Goal: Task Accomplishment & Management: Complete application form

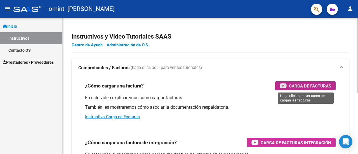
click at [319, 85] on span "Carga de Facturas" at bounding box center [310, 85] width 42 height 7
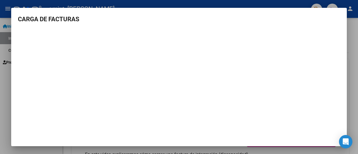
click at [352, 66] on div at bounding box center [179, 77] width 358 height 154
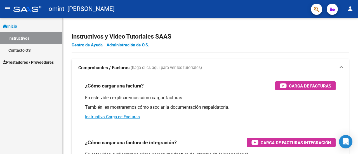
click at [22, 26] on link "Inicio" at bounding box center [31, 26] width 62 height 12
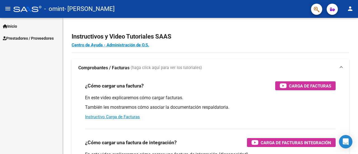
click at [19, 38] on span "Prestadores / Proveedores" at bounding box center [28, 38] width 51 height 6
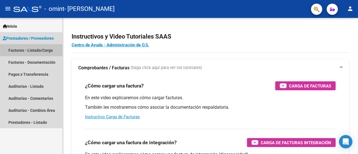
click at [46, 48] on link "Facturas - Listado/Carga" at bounding box center [31, 50] width 62 height 12
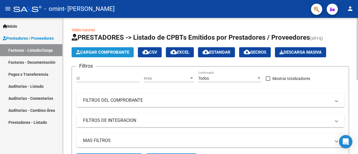
click at [106, 50] on span "Cargar Comprobante" at bounding box center [102, 52] width 53 height 5
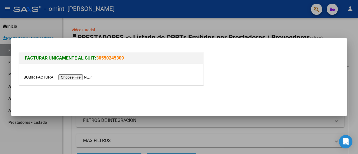
click at [74, 77] on input "file" at bounding box center [58, 77] width 71 height 6
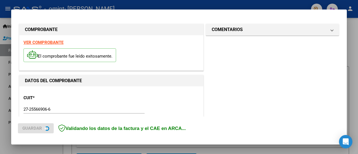
scroll to position [150, 0]
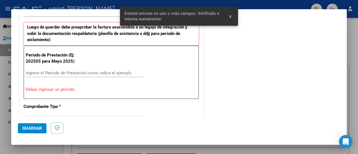
click at [67, 74] on input "Ingrese el Período de Prestación como indica el ejemplo" at bounding box center [85, 72] width 118 height 5
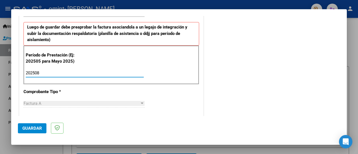
type input "202508"
click at [35, 129] on span "Guardar" at bounding box center [32, 128] width 20 height 5
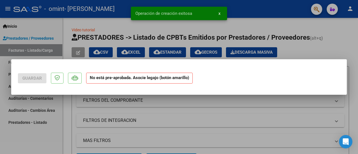
scroll to position [0, 0]
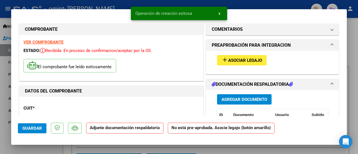
click at [44, 109] on p "CUIT *" at bounding box center [49, 108] width 53 height 6
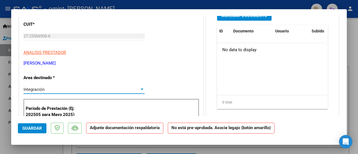
click at [139, 90] on div at bounding box center [141, 89] width 5 height 4
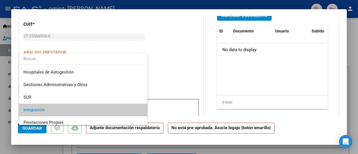
scroll to position [21, 0]
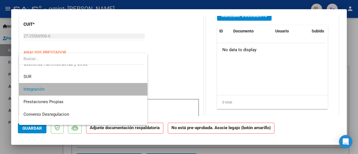
click at [133, 85] on span "Integración" at bounding box center [83, 89] width 120 height 13
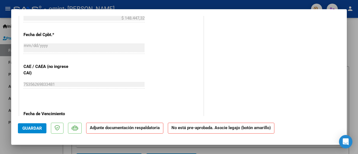
scroll to position [363, 0]
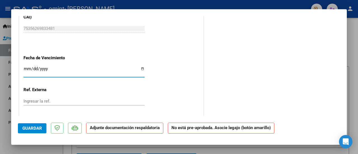
click at [141, 69] on input "Ingresar la fecha" at bounding box center [83, 71] width 121 height 9
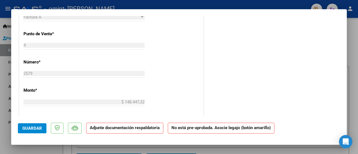
scroll to position [196, 0]
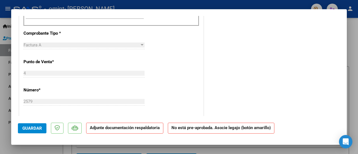
click at [88, 98] on div "2579 Ingresar el Nro." at bounding box center [83, 101] width 121 height 8
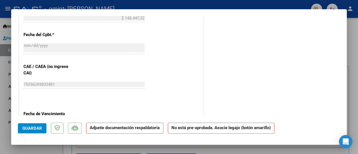
scroll to position [363, 0]
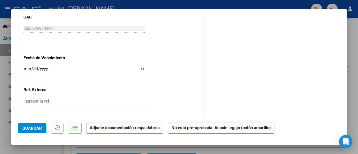
click at [140, 68] on input "Ingresar la fecha" at bounding box center [83, 71] width 121 height 9
type input "[DATE]"
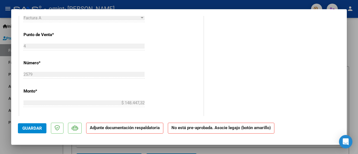
scroll to position [55, 0]
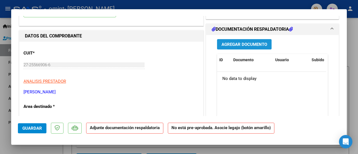
click at [248, 44] on span "Agregar Documento" at bounding box center [244, 44] width 46 height 5
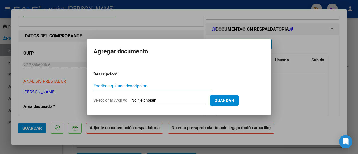
click at [156, 101] on input "Seleccionar Archivo" at bounding box center [168, 100] width 74 height 5
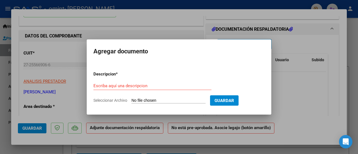
type input "C:\fakepath\[PERSON_NAME] - OMINT.pdf"
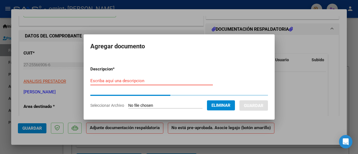
click at [127, 81] on input "Escriba aquí una descripcion" at bounding box center [151, 80] width 122 height 5
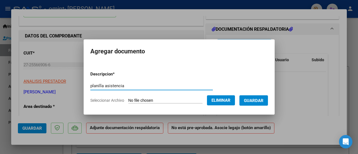
type input "planilla asistencia"
click at [253, 100] on span "Guardar" at bounding box center [254, 100] width 20 height 5
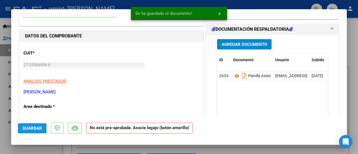
click at [39, 127] on span "Guardar" at bounding box center [32, 128] width 20 height 5
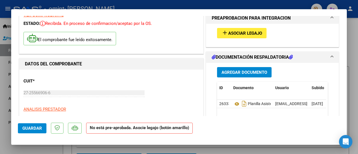
scroll to position [0, 0]
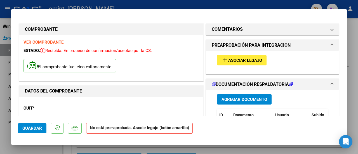
click at [245, 59] on span "Asociar Legajo" at bounding box center [245, 60] width 34 height 5
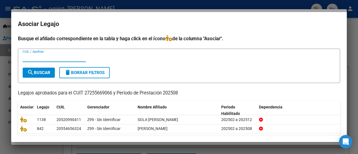
click at [48, 57] on input "CUIL / Apellido" at bounding box center [54, 57] width 63 height 5
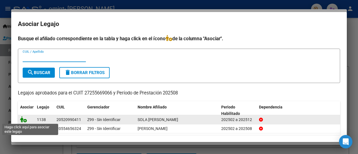
click at [23, 119] on icon at bounding box center [23, 119] width 7 height 6
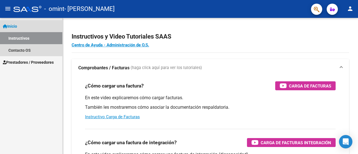
click at [17, 26] on span "Inicio" at bounding box center [10, 26] width 14 height 6
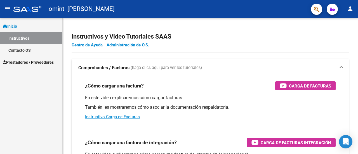
click at [21, 61] on span "Prestadores / Proveedores" at bounding box center [28, 62] width 51 height 6
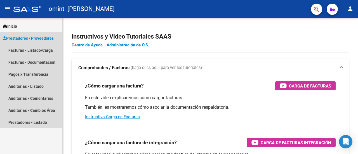
click at [23, 38] on span "Prestadores / Proveedores" at bounding box center [28, 38] width 51 height 6
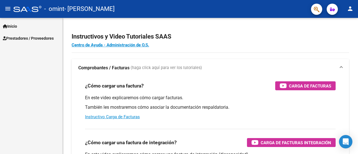
click at [20, 38] on span "Prestadores / Proveedores" at bounding box center [28, 38] width 51 height 6
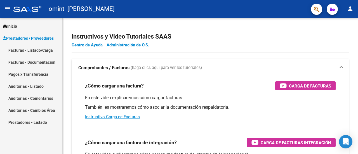
click at [51, 48] on link "Facturas - Listado/Carga" at bounding box center [31, 50] width 62 height 12
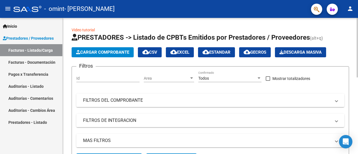
click at [105, 51] on span "Cargar Comprobante" at bounding box center [102, 52] width 53 height 5
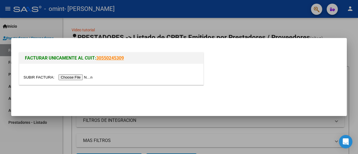
click at [63, 77] on input "file" at bounding box center [58, 77] width 71 height 6
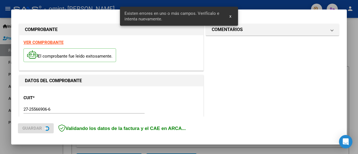
scroll to position [150, 0]
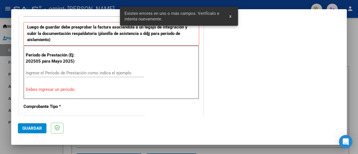
click at [49, 71] on input "Ingrese el Período de Prestación como indica el ejemplo" at bounding box center [85, 72] width 118 height 5
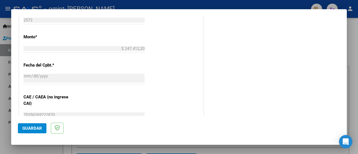
scroll to position [403, 0]
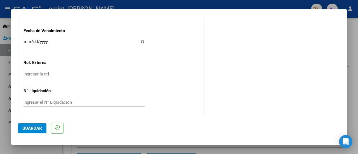
type input "202508"
click at [140, 41] on input "Ingresar la fecha" at bounding box center [83, 43] width 121 height 9
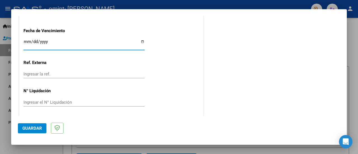
type input "[DATE]"
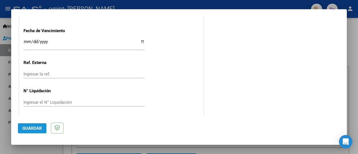
click at [37, 128] on span "Guardar" at bounding box center [32, 128] width 20 height 5
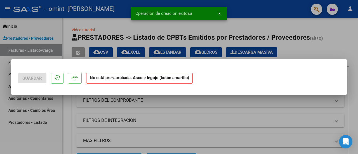
scroll to position [0, 0]
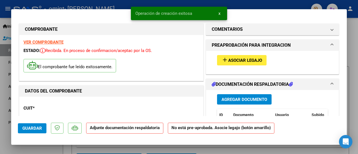
click at [239, 56] on button "add Asociar Legajo" at bounding box center [241, 60] width 49 height 10
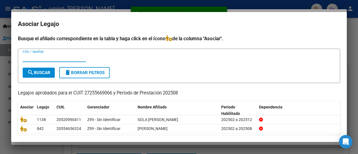
click at [67, 57] on input "CUIL / Apellido" at bounding box center [54, 57] width 63 height 5
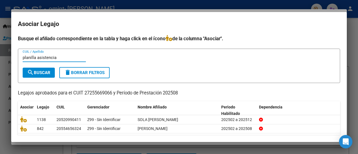
type input "planilla asistencia"
drag, startPoint x: 15, startPoint y: 1, endPoint x: 351, endPoint y: 66, distance: 342.6
click at [351, 66] on div at bounding box center [179, 77] width 358 height 154
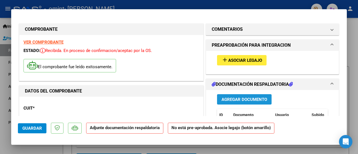
click at [247, 99] on span "Agregar Documento" at bounding box center [244, 99] width 46 height 5
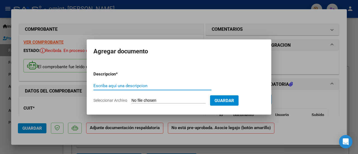
click at [170, 85] on input "Escriba aquí una descripcion" at bounding box center [152, 85] width 118 height 5
type input "planilla asistencia"
click at [197, 98] on input "Seleccionar Archivo" at bounding box center [168, 100] width 74 height 5
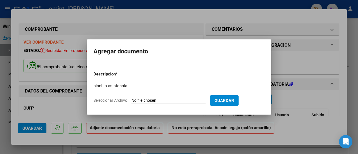
type input "C:\fakepath\[PERSON_NAME] - OMINT.pdf"
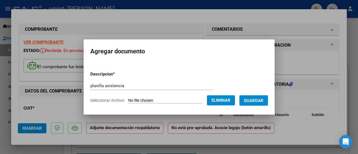
click at [263, 101] on span "Guardar" at bounding box center [254, 100] width 20 height 5
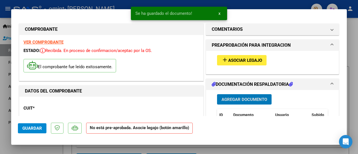
click at [234, 58] on span "add Asociar Legajo" at bounding box center [241, 60] width 41 height 5
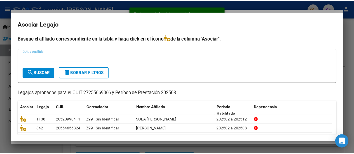
scroll to position [18, 0]
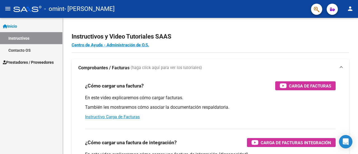
click at [351, 8] on mat-icon "person" at bounding box center [350, 8] width 7 height 7
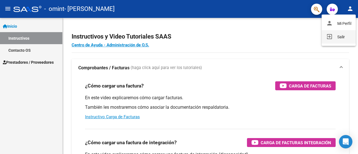
click at [340, 36] on button "exit_to_app Salir" at bounding box center [338, 36] width 34 height 13
